Goal: Task Accomplishment & Management: Use online tool/utility

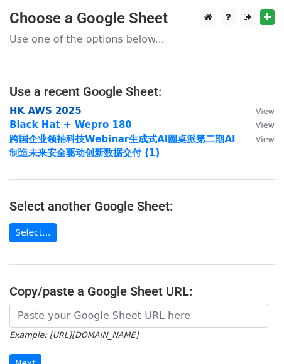
click at [51, 115] on strong "HK AWS 2025" at bounding box center [45, 110] width 72 height 11
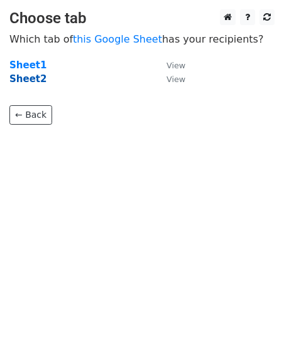
click at [35, 80] on strong "Sheet2" at bounding box center [27, 78] width 37 height 11
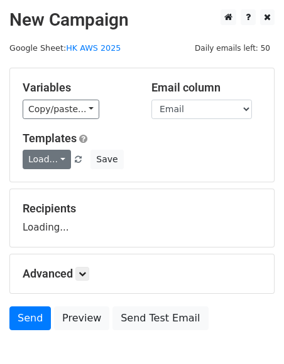
click at [47, 152] on link "Load..." at bounding box center [47, 159] width 48 height 19
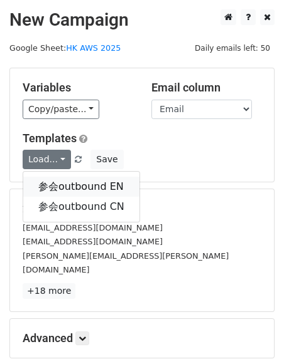
click at [68, 189] on link "参会outbound EN" at bounding box center [81, 187] width 116 height 20
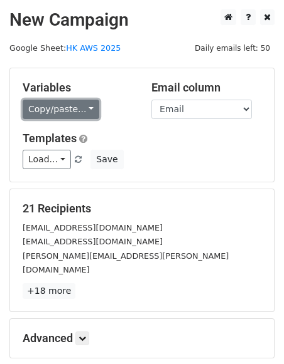
click at [80, 112] on link "Copy/paste..." at bounding box center [61, 109] width 77 height 19
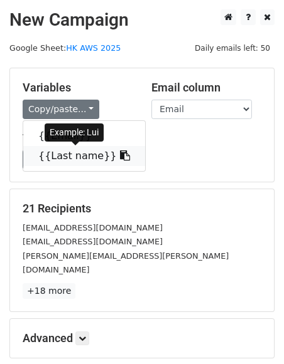
click at [69, 157] on link "{{Last name}}" at bounding box center [84, 156] width 122 height 20
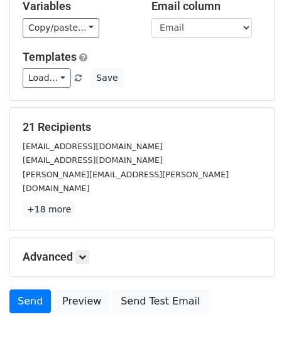
scroll to position [114, 0]
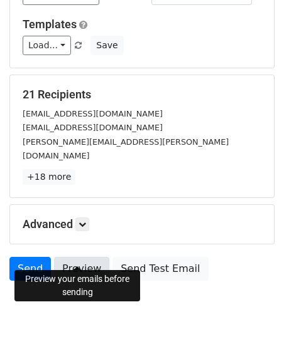
click at [78, 259] on link "Preview" at bounding box center [81, 269] width 55 height 24
